Goal: Transaction & Acquisition: Book appointment/travel/reservation

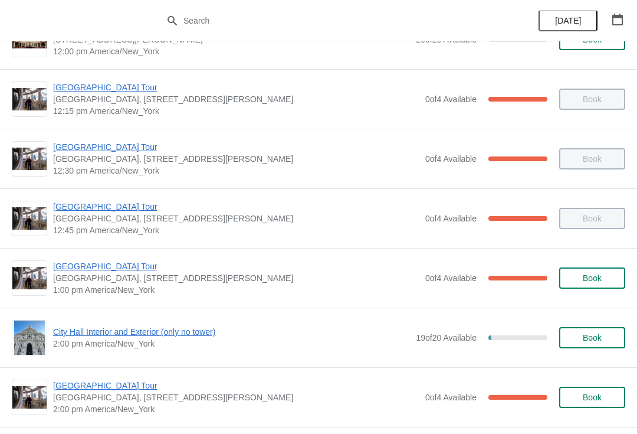
scroll to position [651, 0]
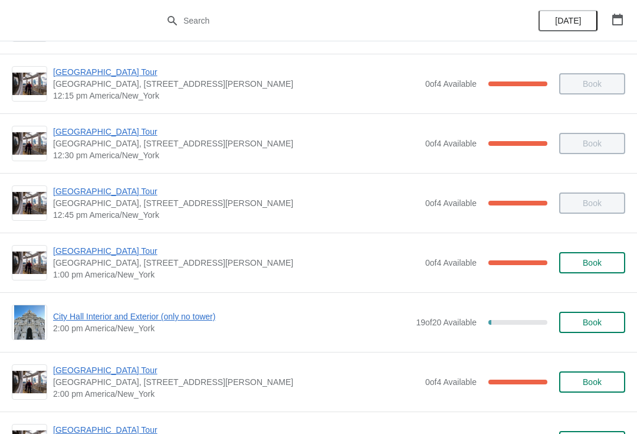
click at [117, 371] on span "[GEOGRAPHIC_DATA] Tour" at bounding box center [236, 370] width 366 height 12
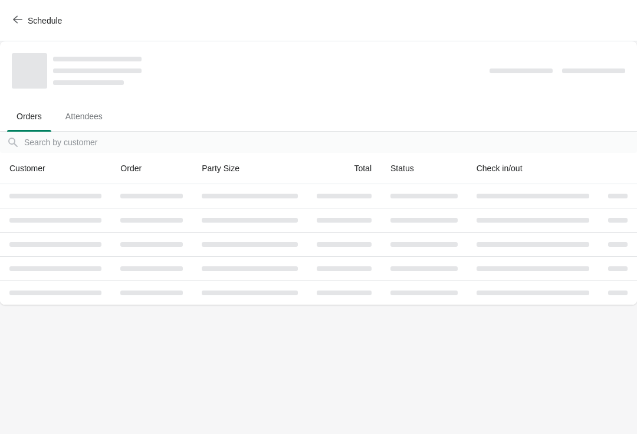
scroll to position [0, 0]
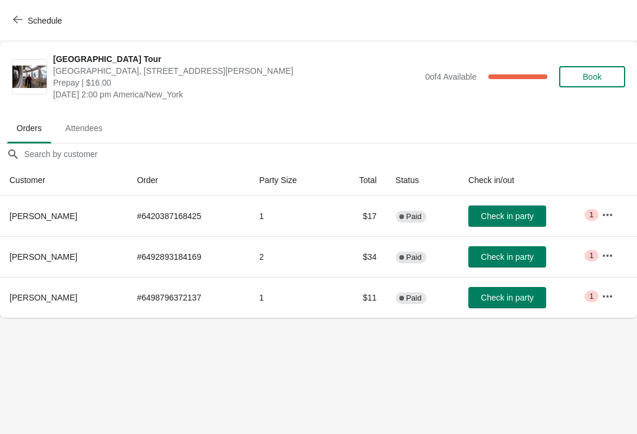
click at [529, 212] on span "Check in party" at bounding box center [507, 215] width 53 height 9
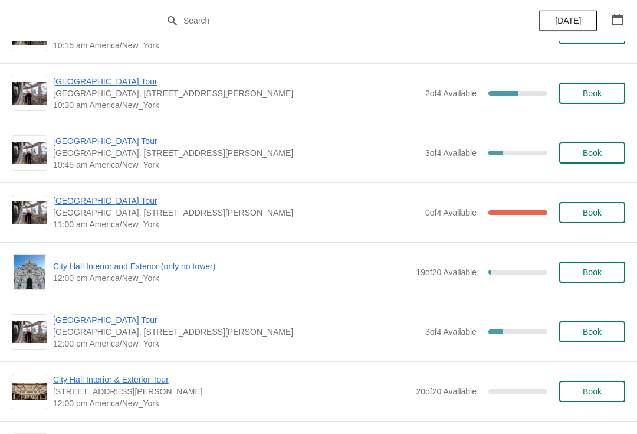
scroll to position [2621, 0]
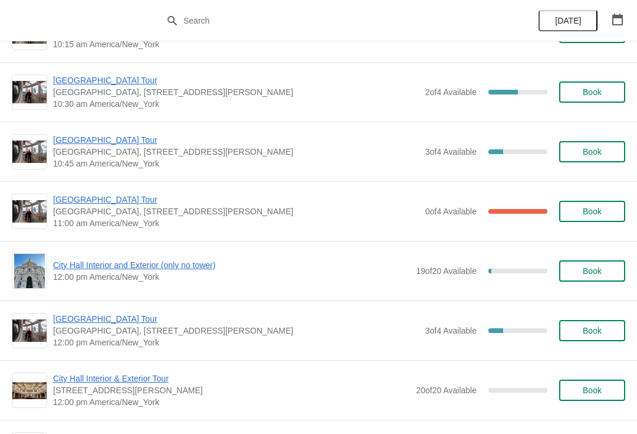
click at [455, 360] on div "City Hall Interior & Exterior Tour [STREET_ADDRESS][PERSON_NAME] 12:00 pm [GEOG…" at bounding box center [318, 390] width 637 height 60
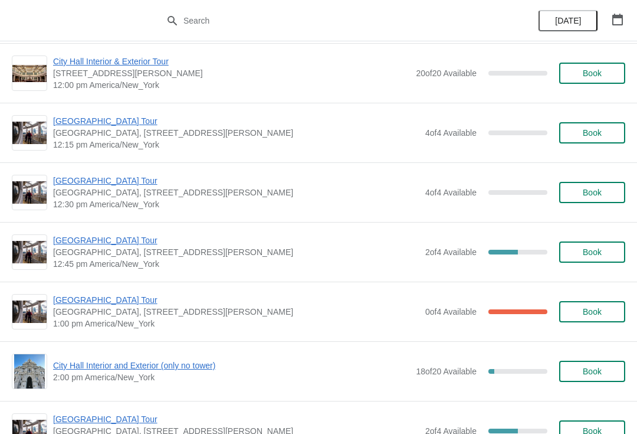
scroll to position [2937, 0]
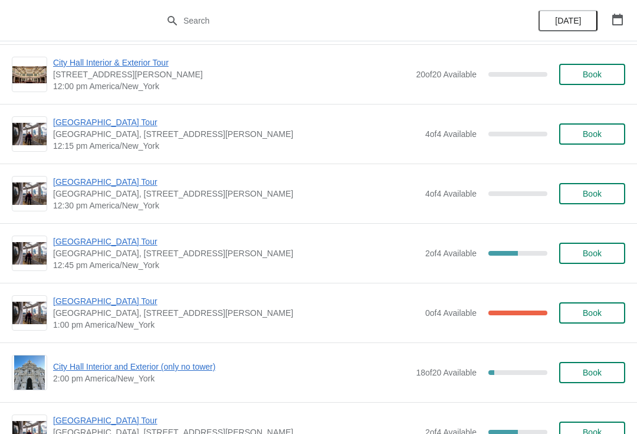
click at [632, 10] on div "[DATE]" at bounding box center [581, 20] width 112 height 41
click at [627, 10] on button "button" at bounding box center [617, 19] width 21 height 21
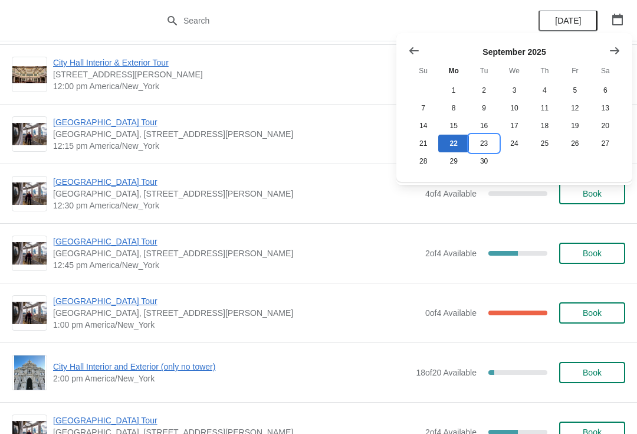
click at [497, 137] on button "23" at bounding box center [484, 144] width 30 height 18
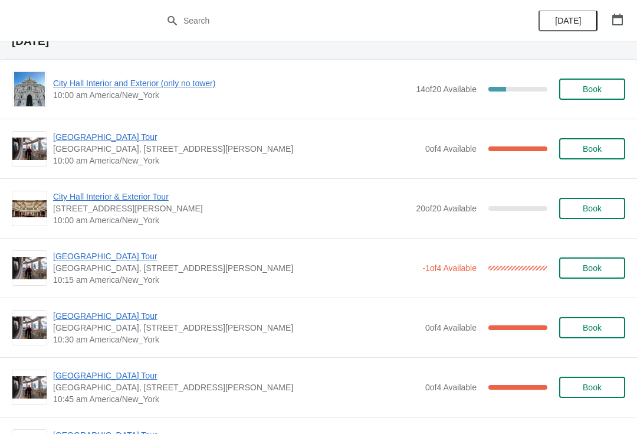
scroll to position [49, 0]
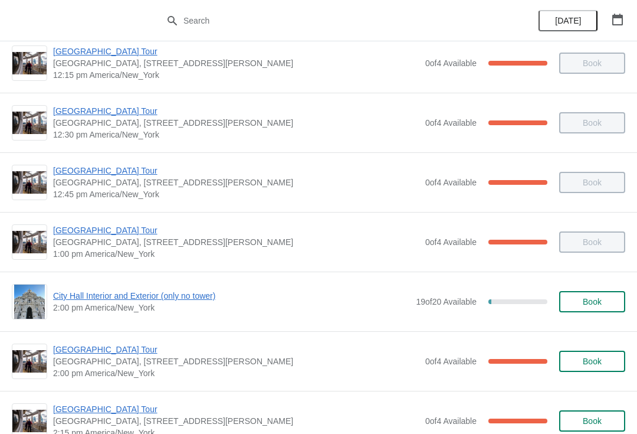
scroll to position [672, 0]
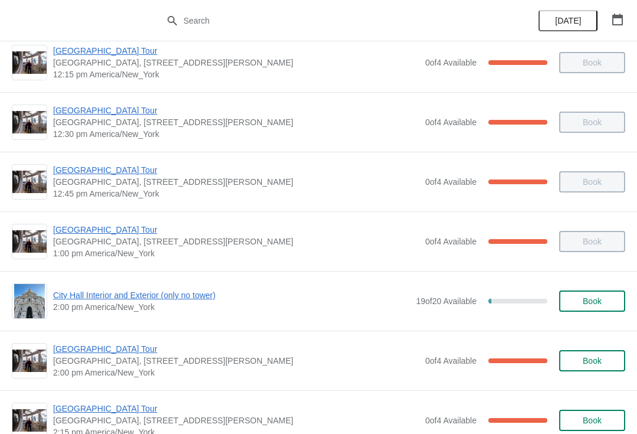
click at [126, 354] on span "[GEOGRAPHIC_DATA] Tour" at bounding box center [236, 349] width 366 height 12
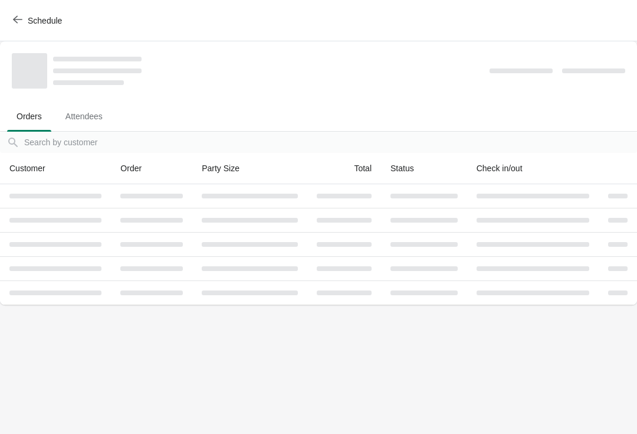
scroll to position [0, 0]
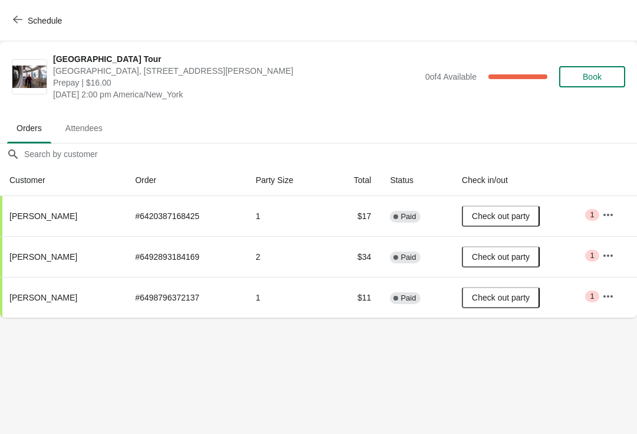
click at [28, 17] on span "Schedule" at bounding box center [45, 20] width 34 height 9
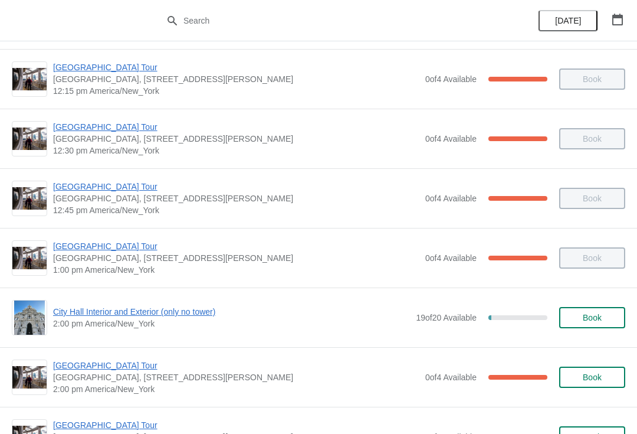
scroll to position [657, 0]
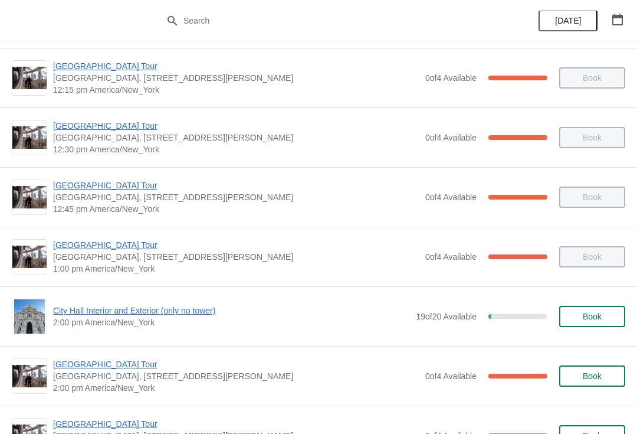
click at [137, 306] on span "City Hall Interior and Exterior (only no tower)" at bounding box center [231, 310] width 357 height 12
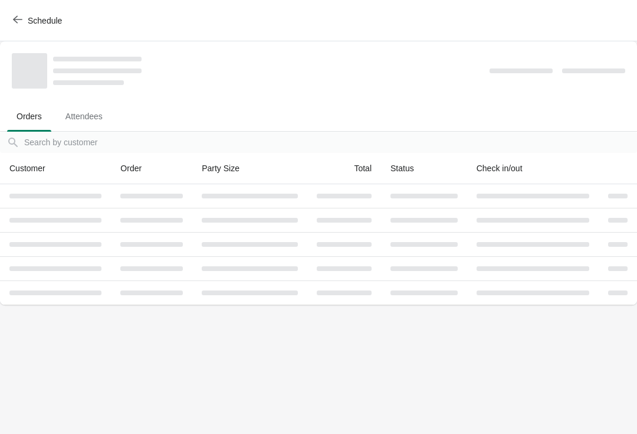
scroll to position [0, 0]
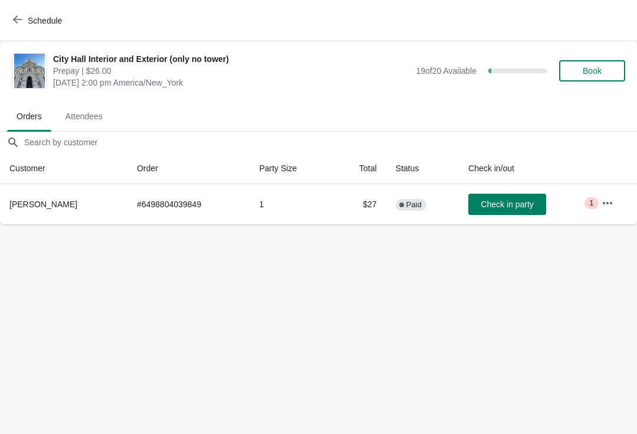
click at [29, 7] on div "Schedule" at bounding box center [318, 20] width 637 height 41
click at [22, 23] on span "Schedule" at bounding box center [38, 20] width 47 height 11
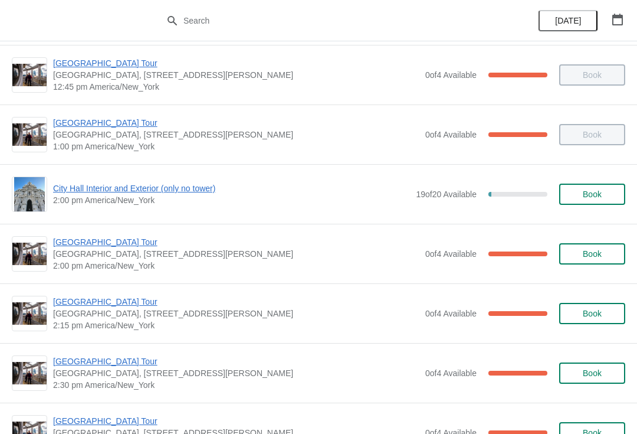
scroll to position [802, 0]
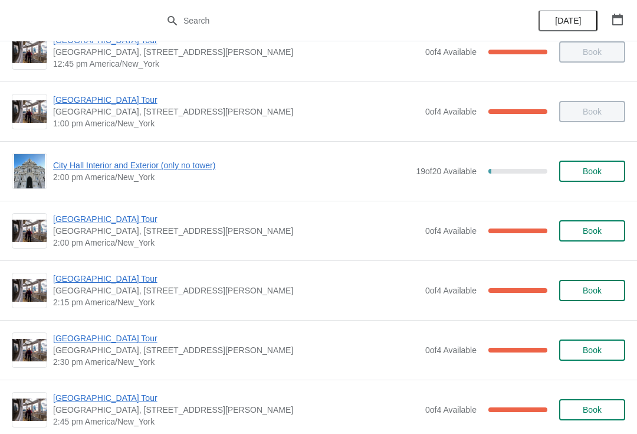
click at [100, 283] on span "[GEOGRAPHIC_DATA] Tour" at bounding box center [236, 279] width 366 height 12
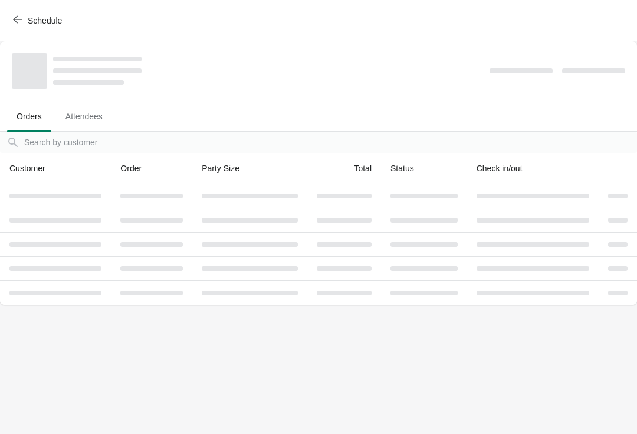
scroll to position [0, 0]
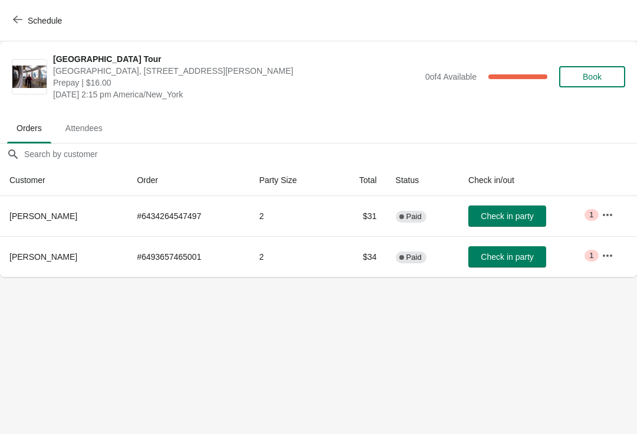
click at [28, 11] on button "Schedule" at bounding box center [38, 20] width 65 height 21
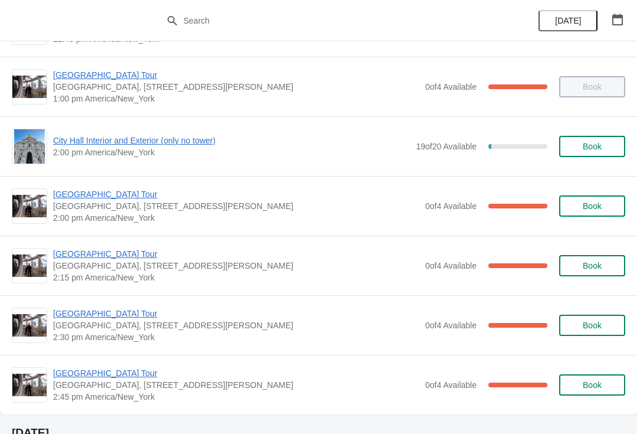
scroll to position [827, 0]
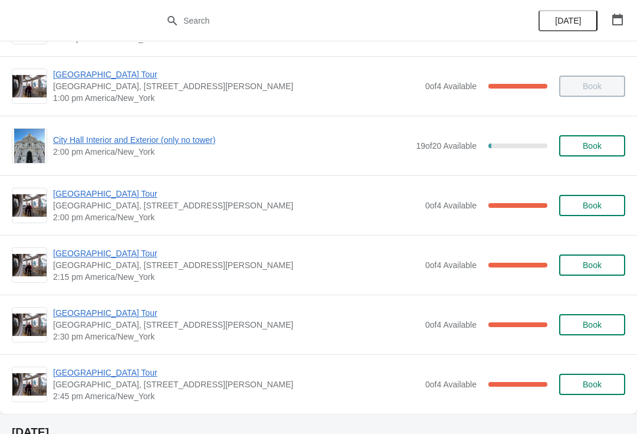
click at [127, 310] on span "[GEOGRAPHIC_DATA] Tour" at bounding box center [236, 313] width 366 height 12
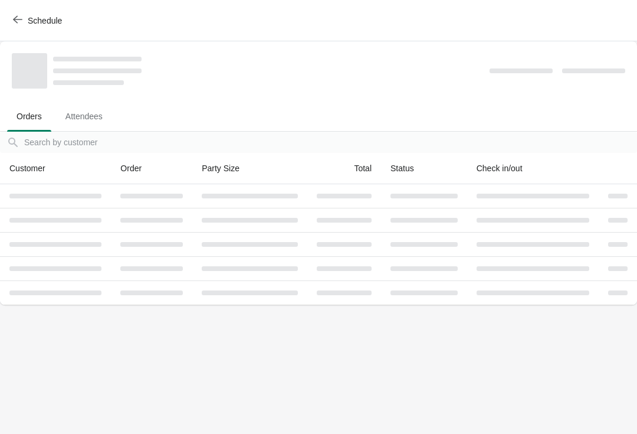
scroll to position [0, 0]
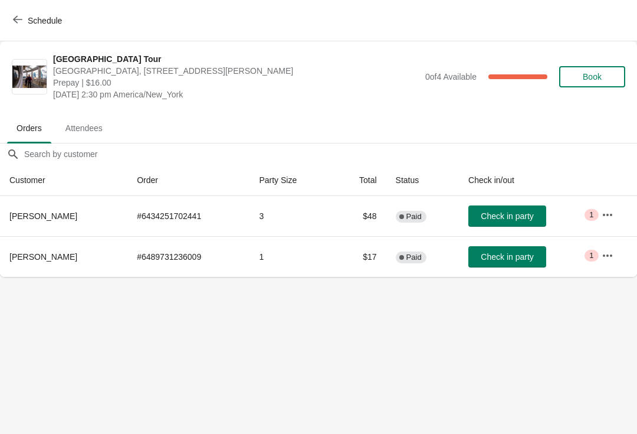
click at [34, 12] on button "Schedule" at bounding box center [38, 20] width 65 height 21
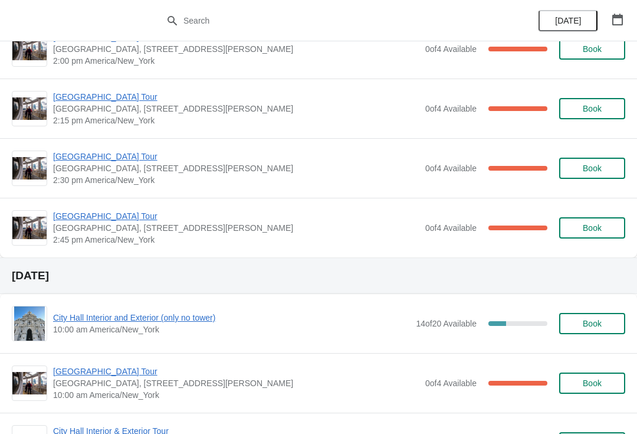
scroll to position [984, 0]
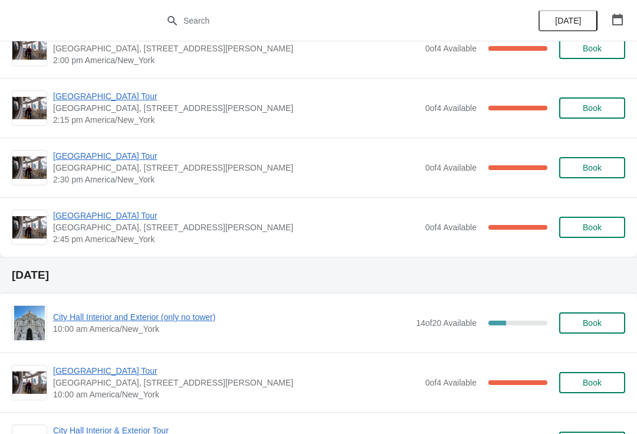
click at [113, 216] on span "[GEOGRAPHIC_DATA] Tour" at bounding box center [236, 215] width 366 height 12
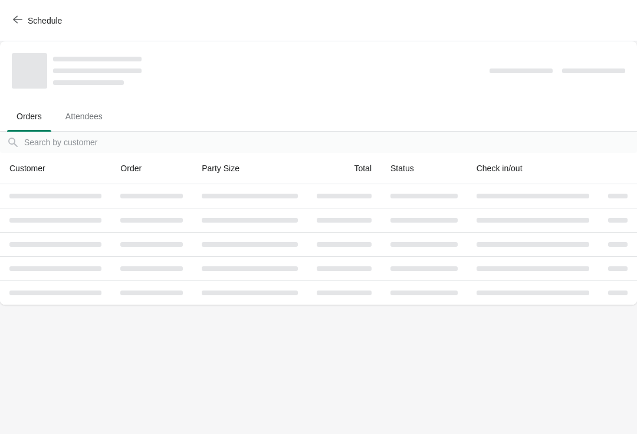
scroll to position [0, 0]
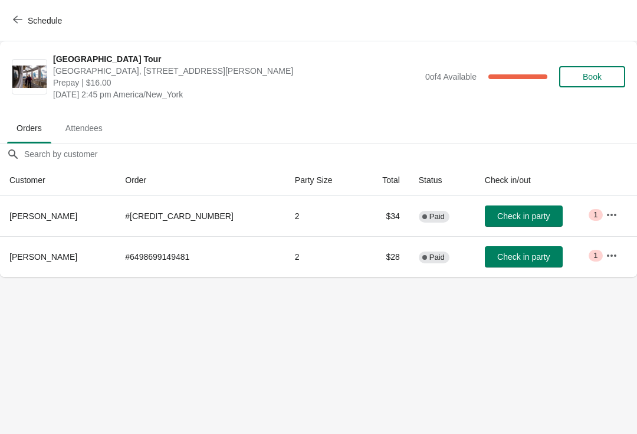
click at [17, 21] on icon "button" at bounding box center [17, 19] width 9 height 9
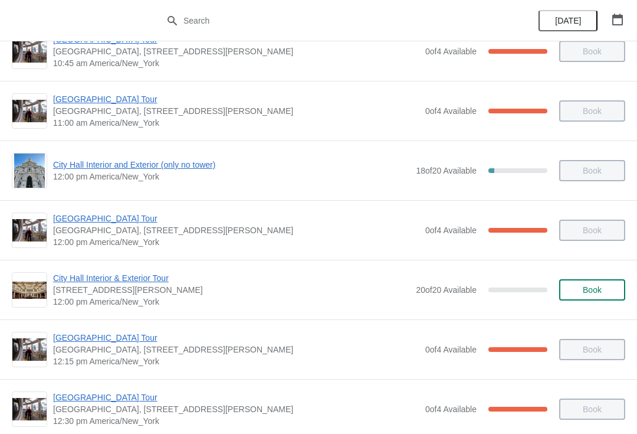
scroll to position [386, 0]
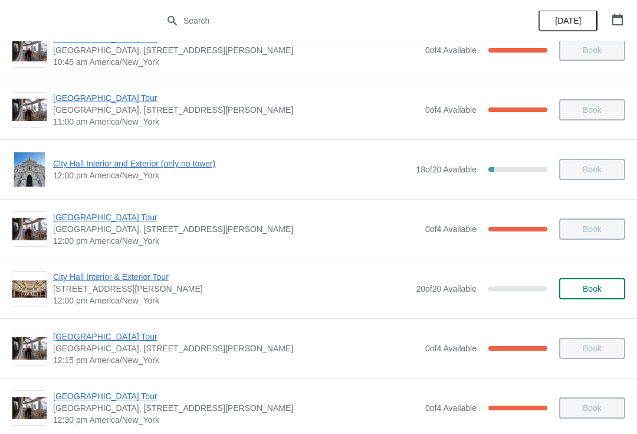
click at [127, 336] on span "[GEOGRAPHIC_DATA] Tour" at bounding box center [236, 336] width 366 height 12
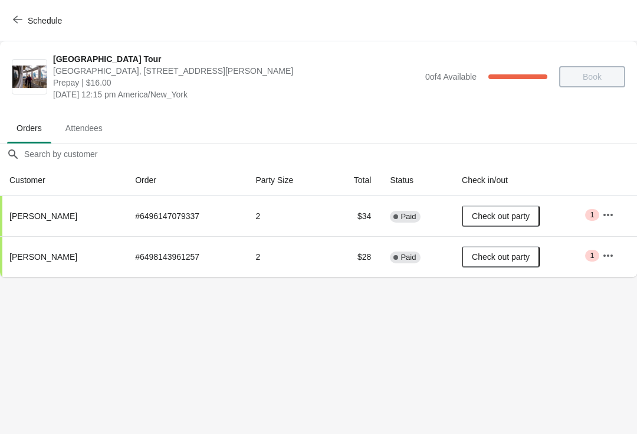
click at [38, 14] on button "Schedule" at bounding box center [38, 20] width 65 height 21
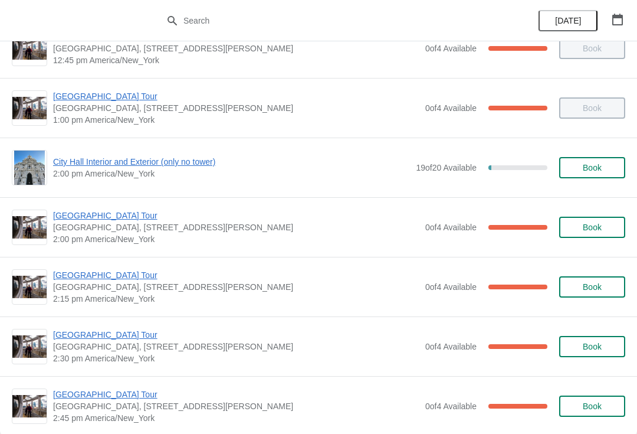
scroll to position [806, 0]
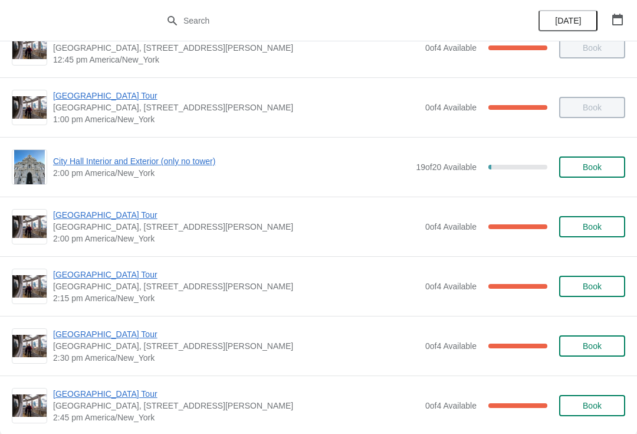
click at [117, 337] on span "[GEOGRAPHIC_DATA] Tour" at bounding box center [236, 334] width 366 height 12
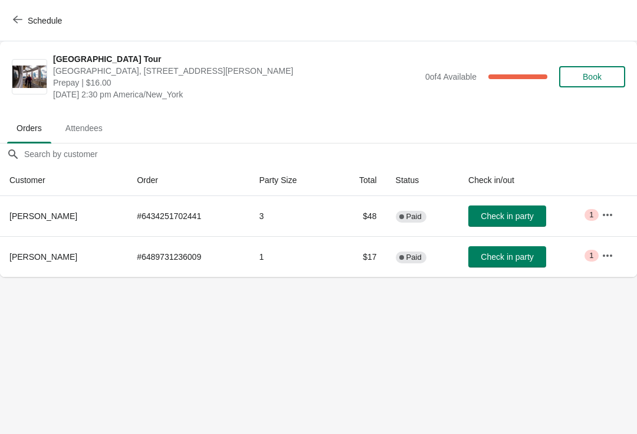
scroll to position [0, 0]
click at [35, 21] on span "Schedule" at bounding box center [45, 20] width 34 height 9
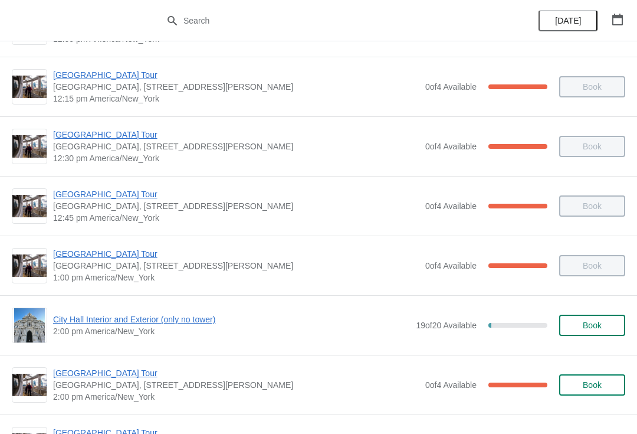
scroll to position [648, 0]
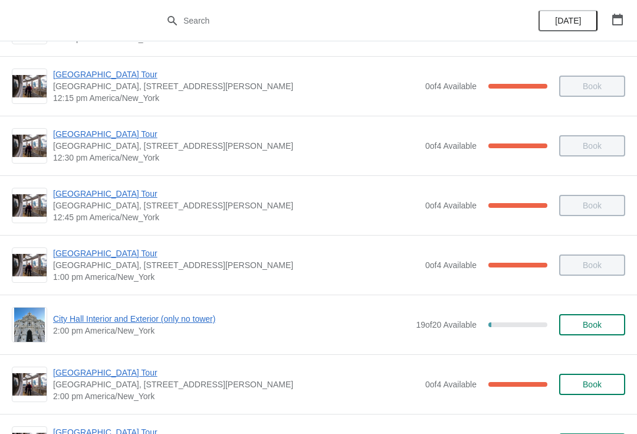
click at [162, 323] on span "City Hall Interior and Exterior (only no tower)" at bounding box center [231, 319] width 357 height 12
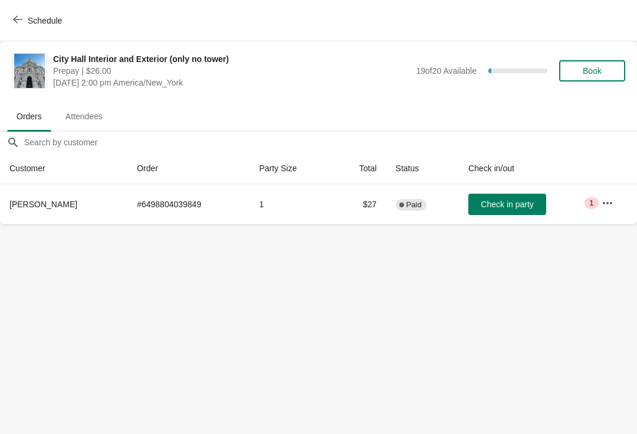
scroll to position [0, 0]
click at [156, 325] on body "Schedule City Hall Interior and Exterior (only no tower) Prepay | $26.00 Monday…" at bounding box center [318, 217] width 637 height 434
click at [513, 206] on span "Check in party" at bounding box center [507, 203] width 53 height 9
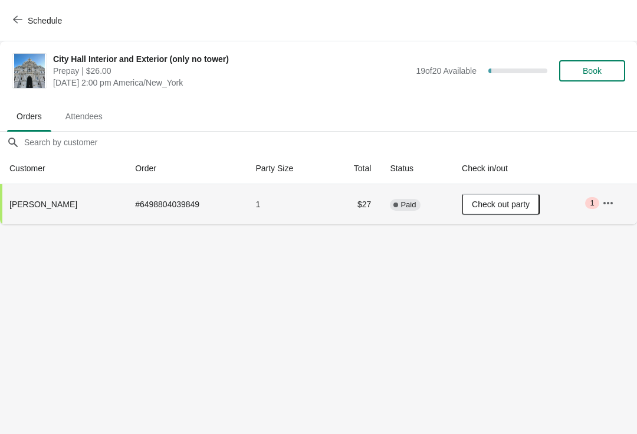
click at [527, 189] on td "Check out party" at bounding box center [523, 204] width 140 height 40
click at [25, 14] on button "Schedule" at bounding box center [38, 20] width 65 height 21
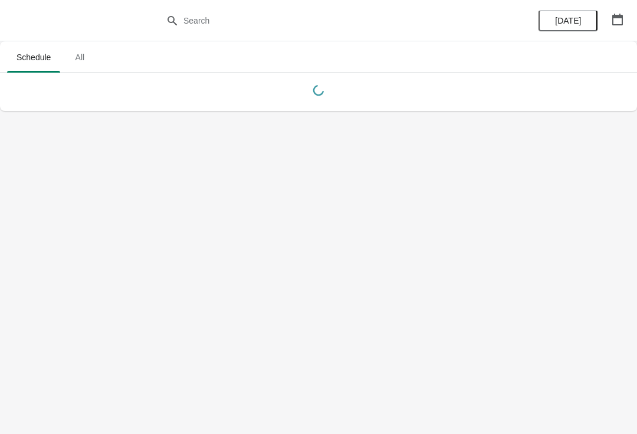
scroll to position [0, 0]
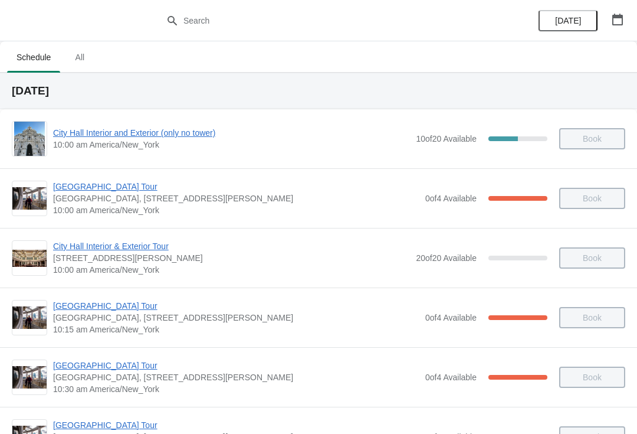
click at [627, 15] on button "button" at bounding box center [617, 19] width 21 height 21
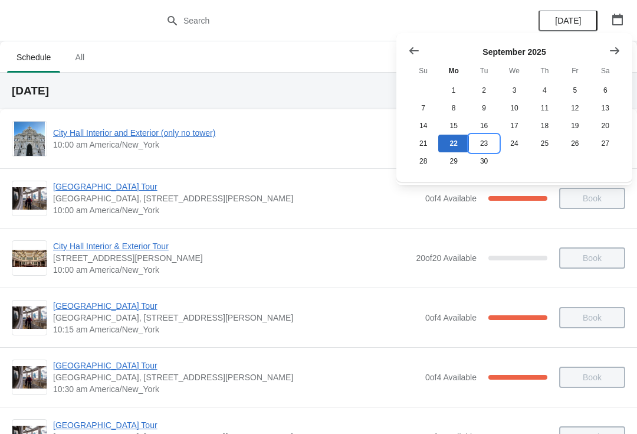
click at [489, 145] on button "23" at bounding box center [484, 144] width 30 height 18
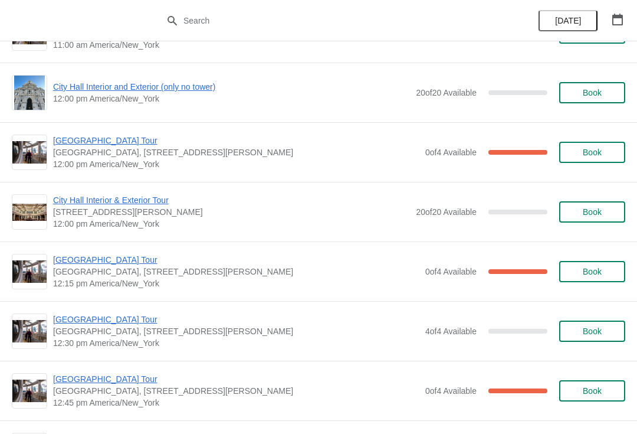
scroll to position [470, 0]
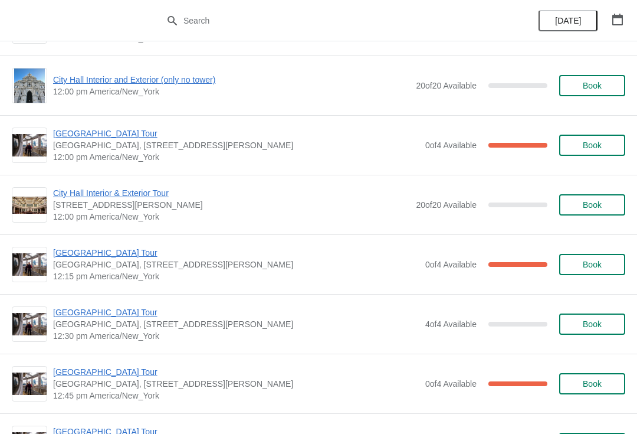
click at [612, 265] on span "Book" at bounding box center [592, 264] width 45 height 9
